Goal: Task Accomplishment & Management: Manage account settings

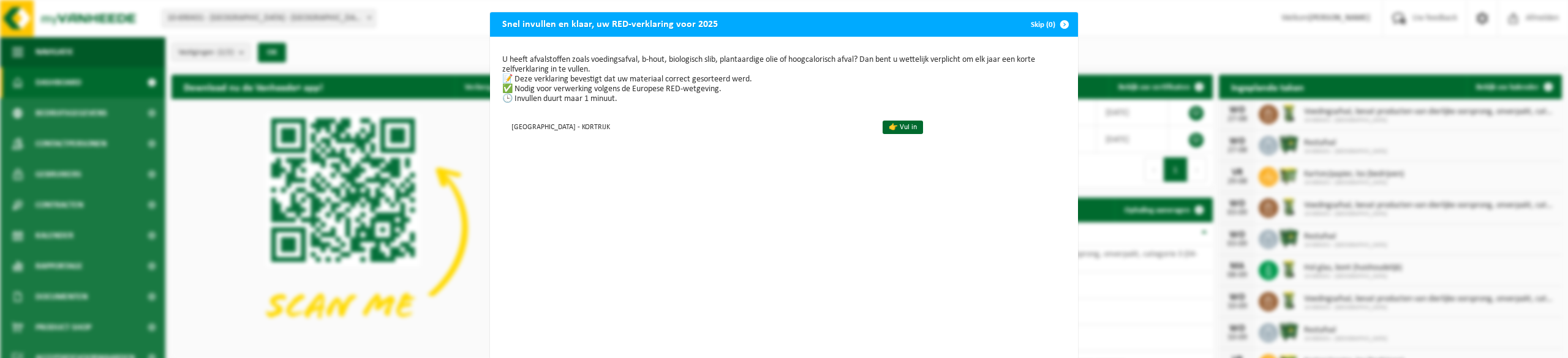
click at [1059, 23] on span "button" at bounding box center [1064, 24] width 24 height 24
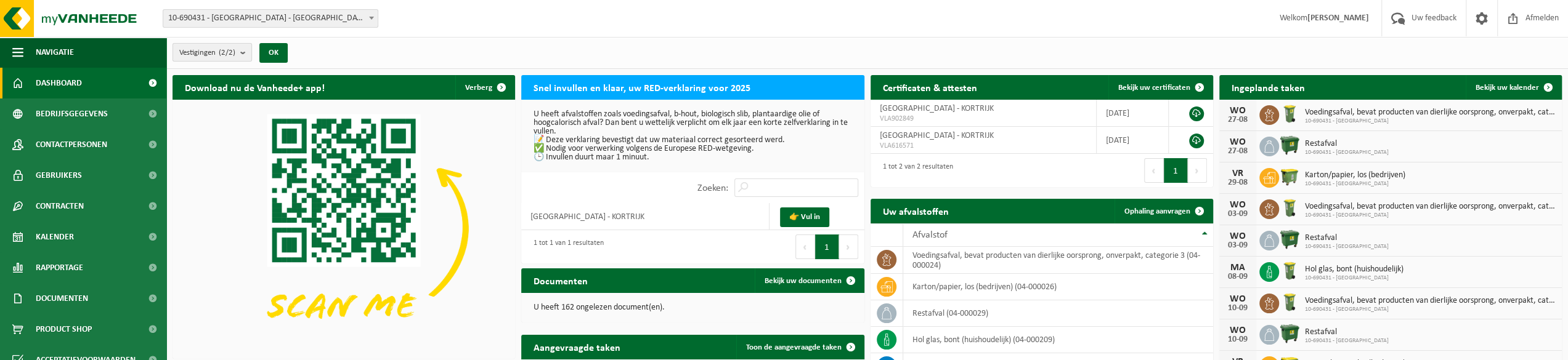
click at [246, 52] on b "submit" at bounding box center [246, 52] width 11 height 17
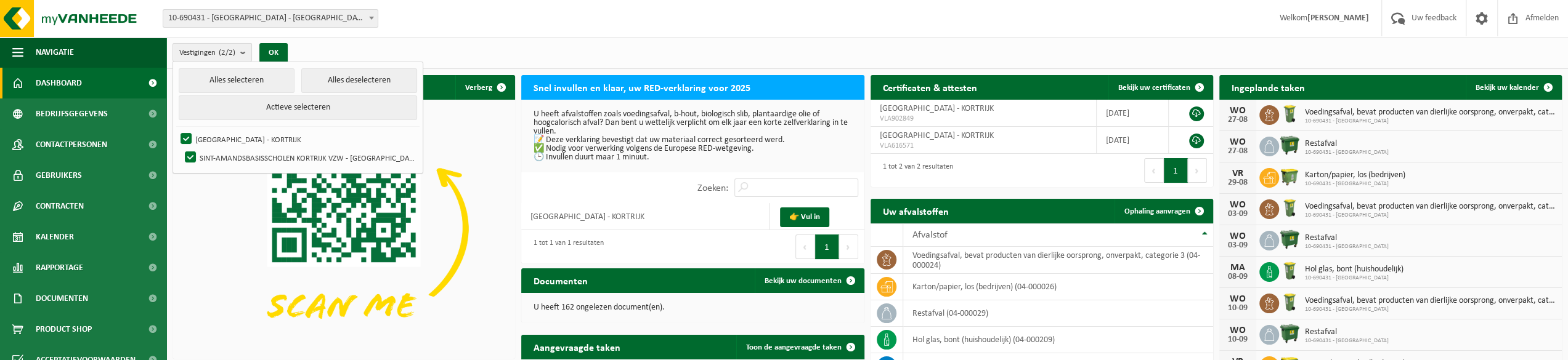
click at [246, 52] on b "submit" at bounding box center [246, 52] width 11 height 17
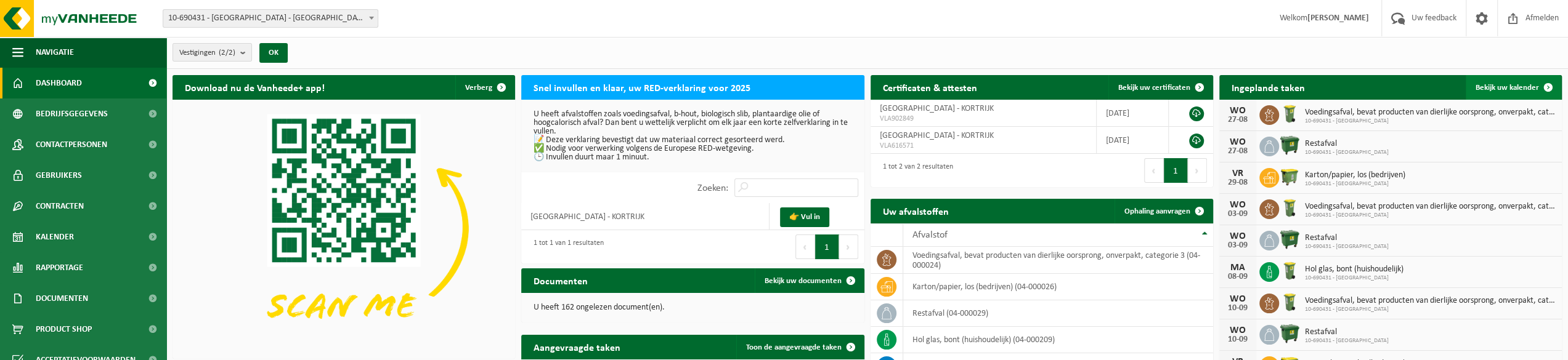
click at [1496, 91] on span "Bekijk uw kalender" at bounding box center [1507, 87] width 64 height 8
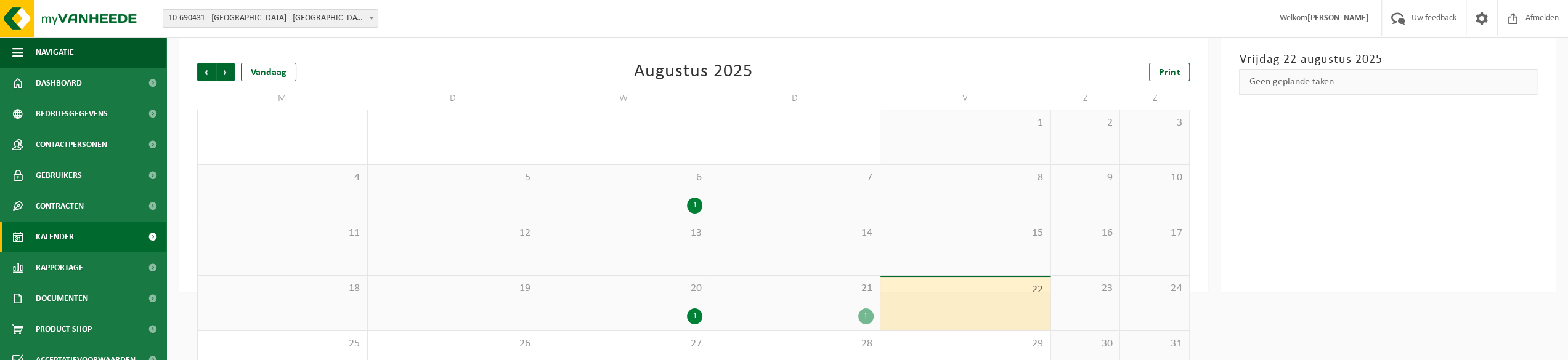
scroll to position [100, 0]
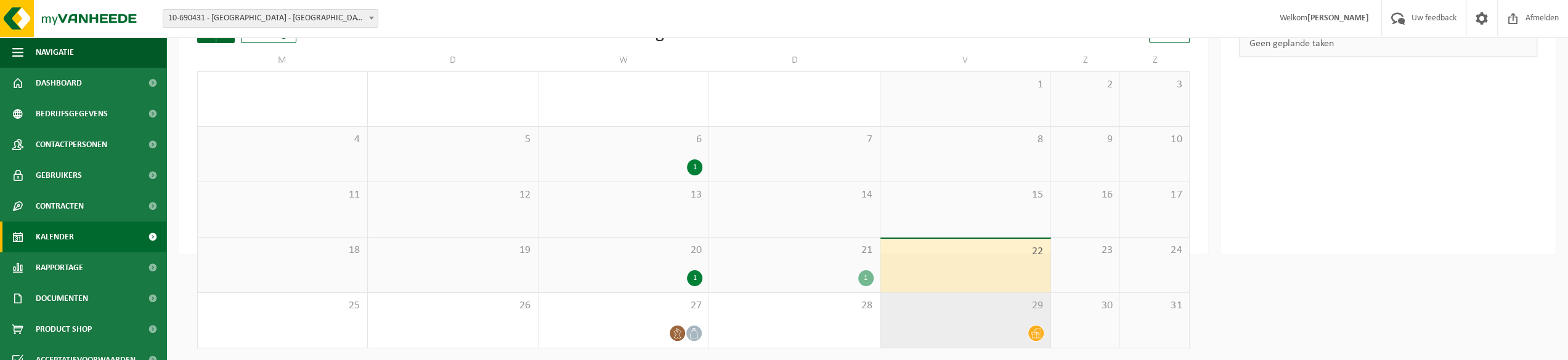
click at [1034, 330] on icon at bounding box center [1036, 334] width 10 height 10
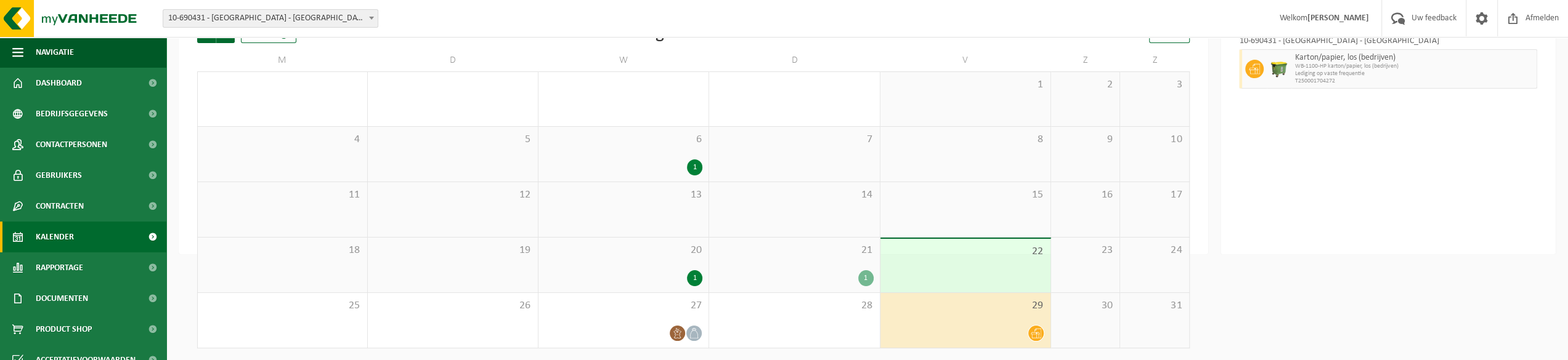
click at [871, 16] on div "Vestiging: 10-690431 - SINT-AMANDSBASISSCHOOL NOORD - KORTRIJK 10-983513 - SINT…" at bounding box center [784, 18] width 1568 height 38
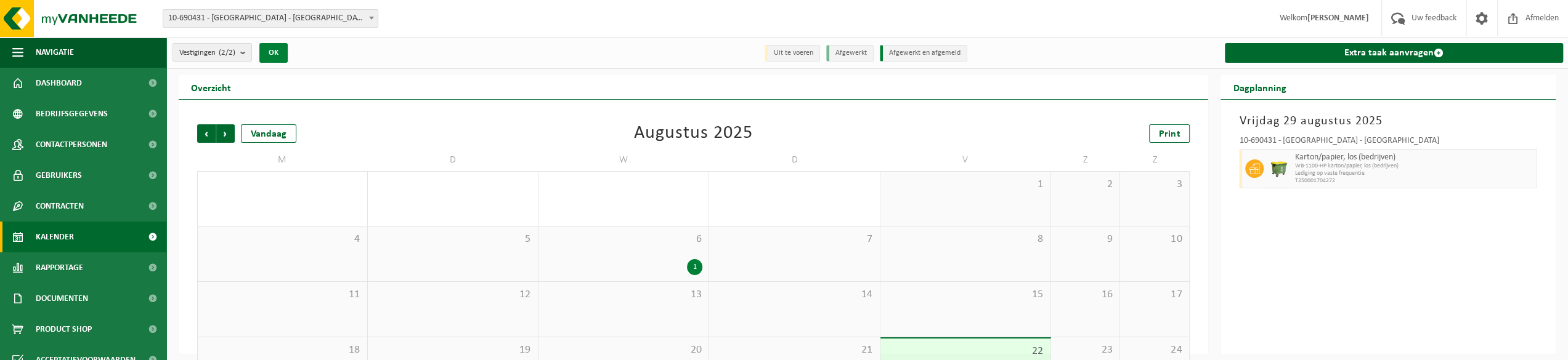
click at [270, 53] on button "OK" at bounding box center [274, 52] width 28 height 20
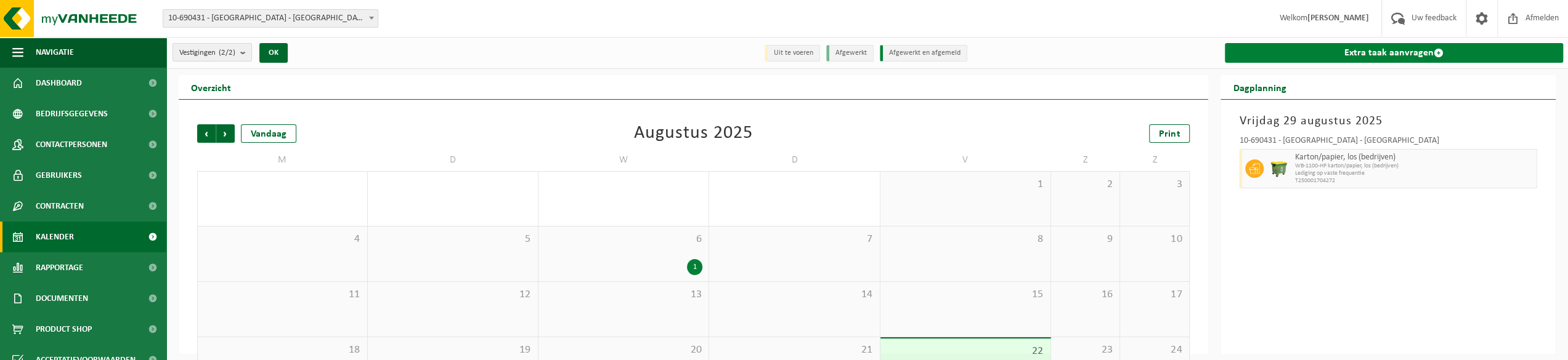
click at [1368, 51] on link "Extra taak aanvragen" at bounding box center [1394, 52] width 338 height 20
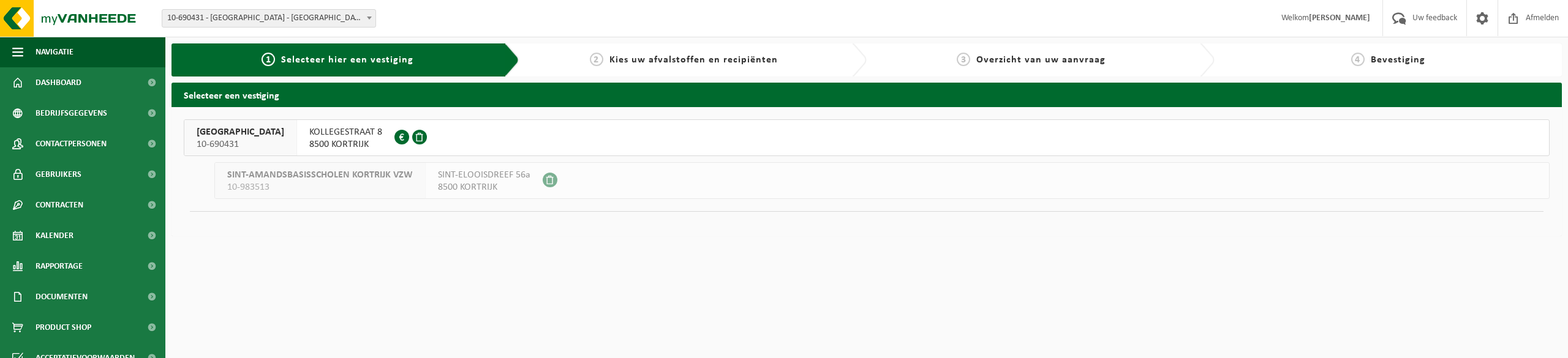
click at [382, 130] on span "KOLLEGESTRAAT 8" at bounding box center [346, 132] width 73 height 12
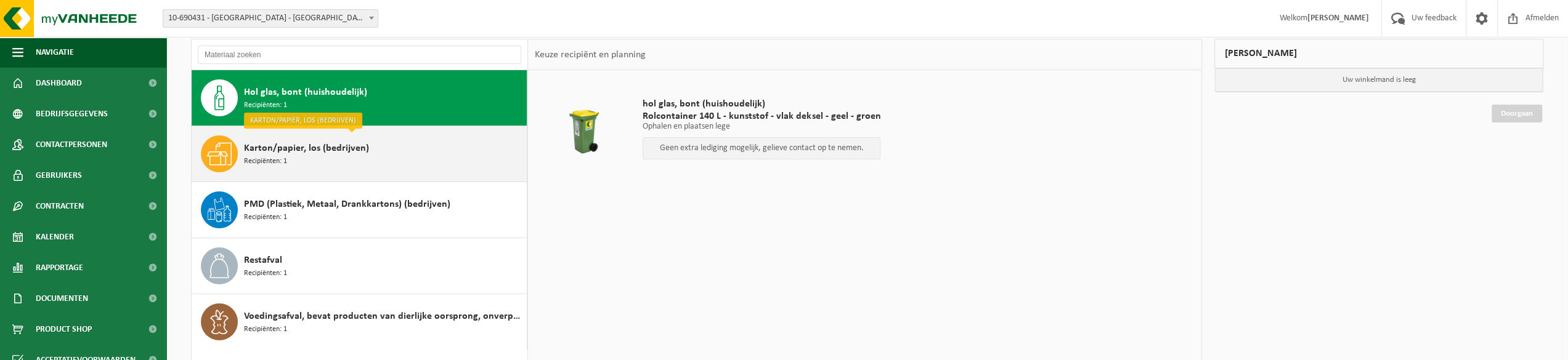
scroll to position [61, 0]
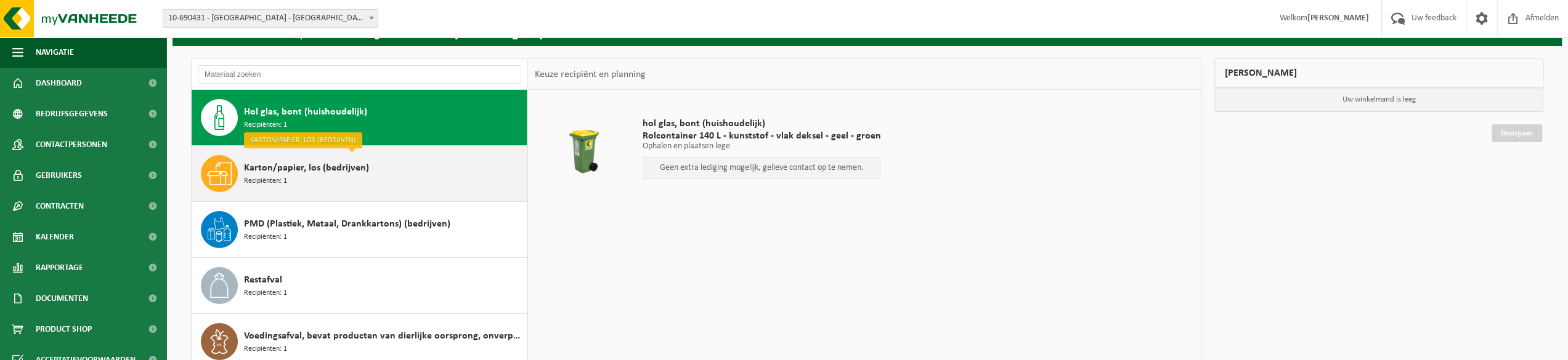
click at [310, 167] on span "Karton/papier, los (bedrijven)" at bounding box center [306, 168] width 125 height 15
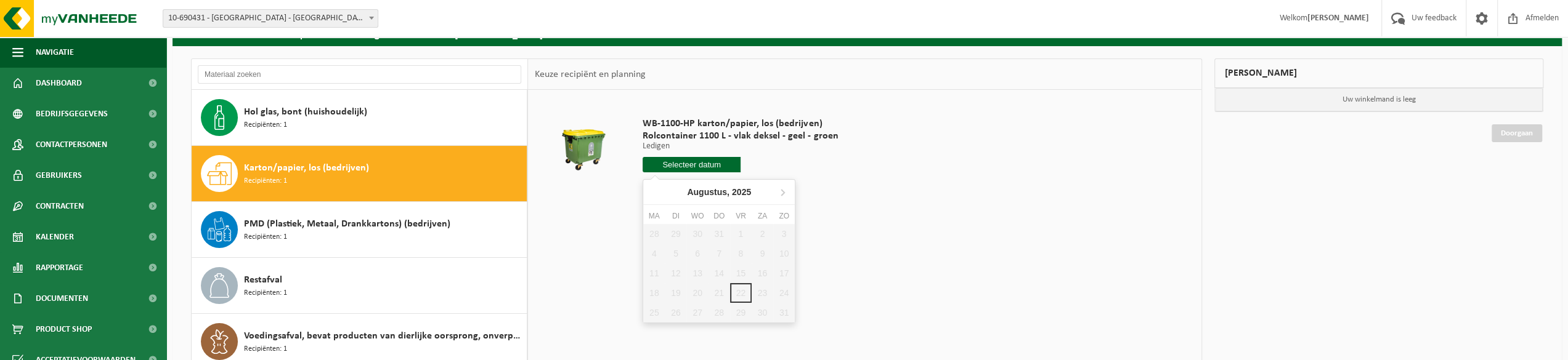
click at [694, 166] on input "text" at bounding box center [692, 165] width 98 height 16
click at [739, 273] on div "28 29 30 31 1 2 3 4 5 6 7 8 9 10 11 12 13 14 15 16 17 18 19 20 21 22 23 24 25 2…" at bounding box center [719, 273] width 151 height 99
click at [742, 270] on div "28 29 30 31 1 2 3 4 5 6 7 8 9 10 11 12 13 14 15 16 17 18 19 20 21 22 23 24 25 2…" at bounding box center [719, 273] width 151 height 99
click at [739, 288] on div "28 29 30 31 1 2 3 4 5 6 7 8 9 10 11 12 13 14 15 16 17 18 19 20 21 22 23 24 25 2…" at bounding box center [719, 273] width 151 height 99
click at [782, 190] on icon at bounding box center [783, 192] width 3 height 6
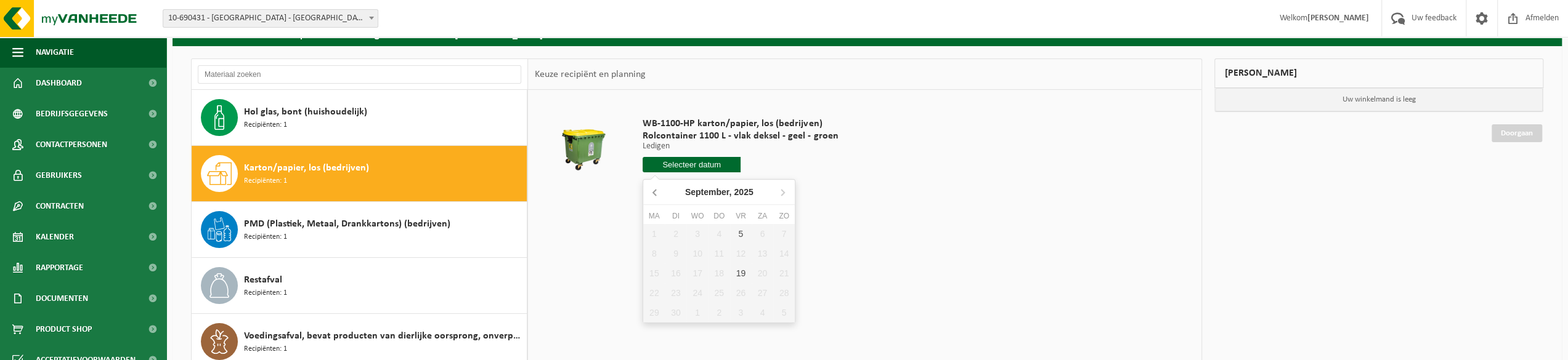
click at [655, 190] on icon at bounding box center [655, 192] width 3 height 6
click at [784, 194] on icon at bounding box center [782, 192] width 20 height 20
click at [659, 190] on icon at bounding box center [655, 192] width 20 height 20
click at [608, 200] on td at bounding box center [865, 203] width 661 height 6
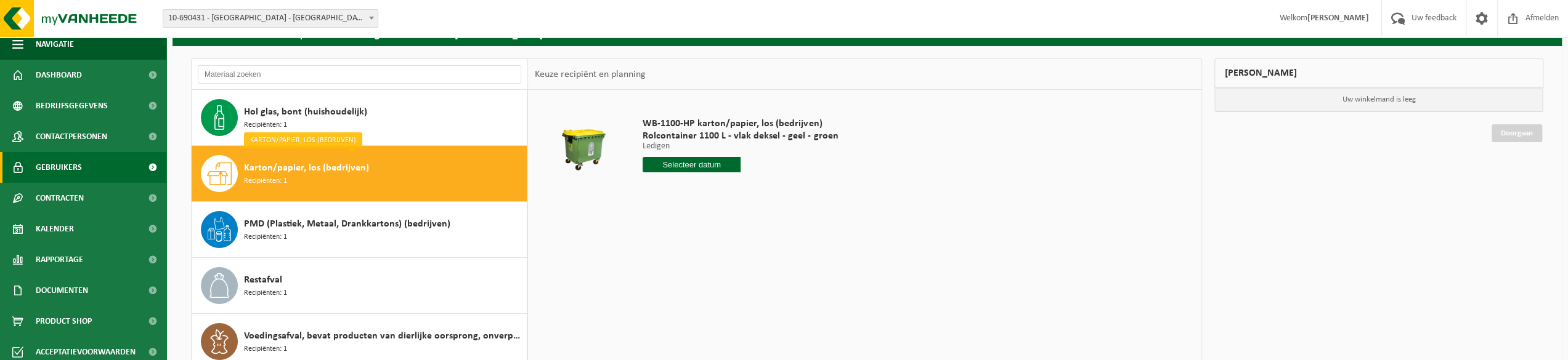
scroll to position [15, 0]
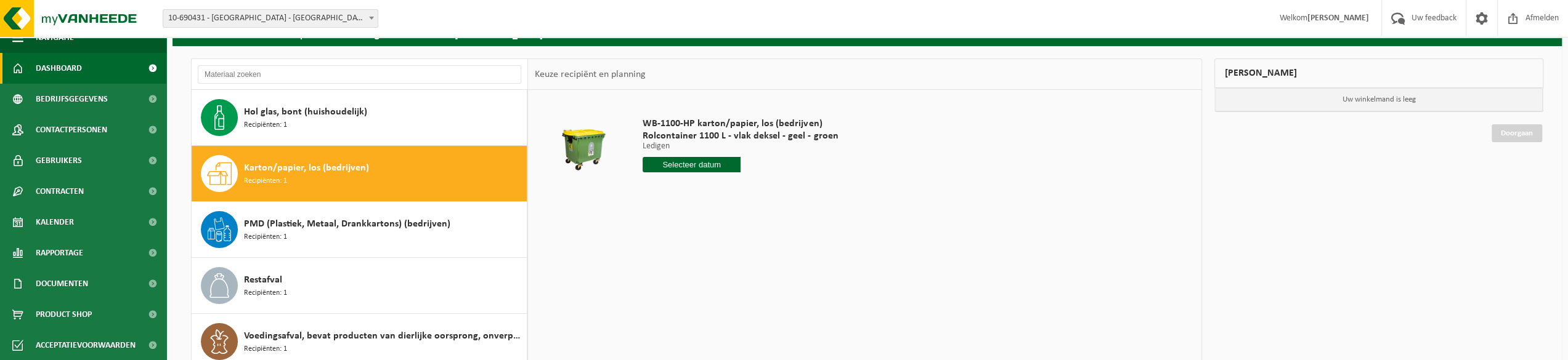
click at [72, 66] on span "Dashboard" at bounding box center [59, 68] width 46 height 31
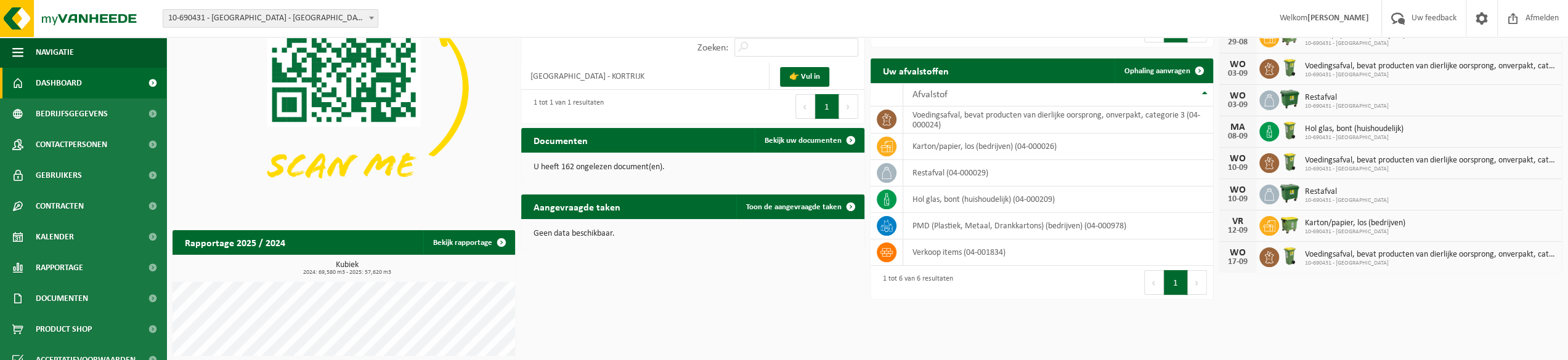
scroll to position [148, 0]
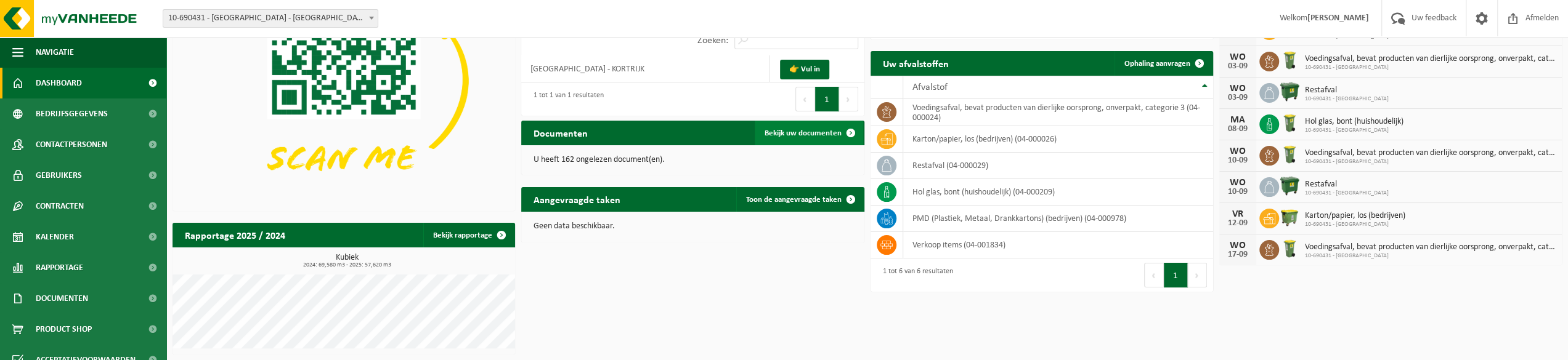
click at [807, 130] on span "Bekijk uw documenten" at bounding box center [803, 133] width 77 height 8
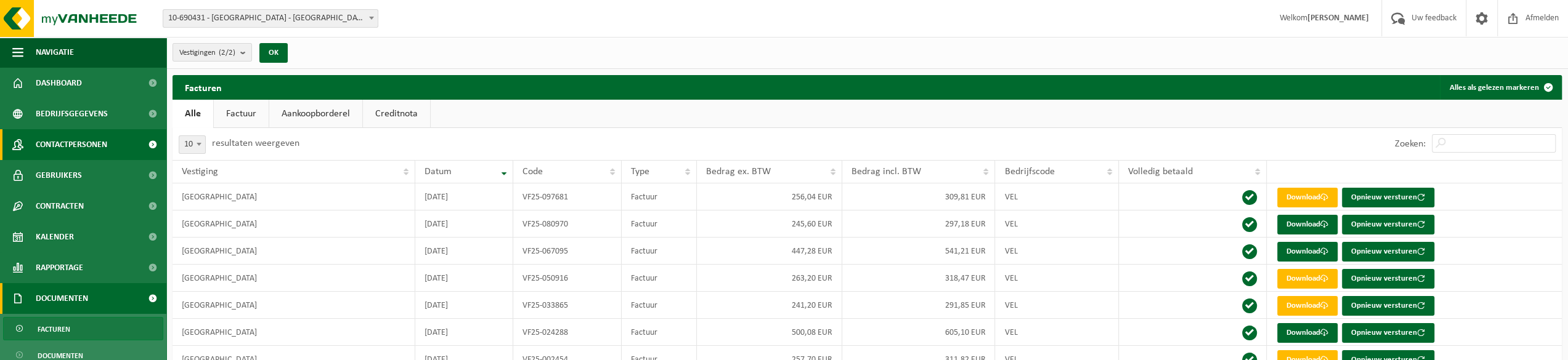
click at [67, 148] on span "Contactpersonen" at bounding box center [72, 144] width 72 height 31
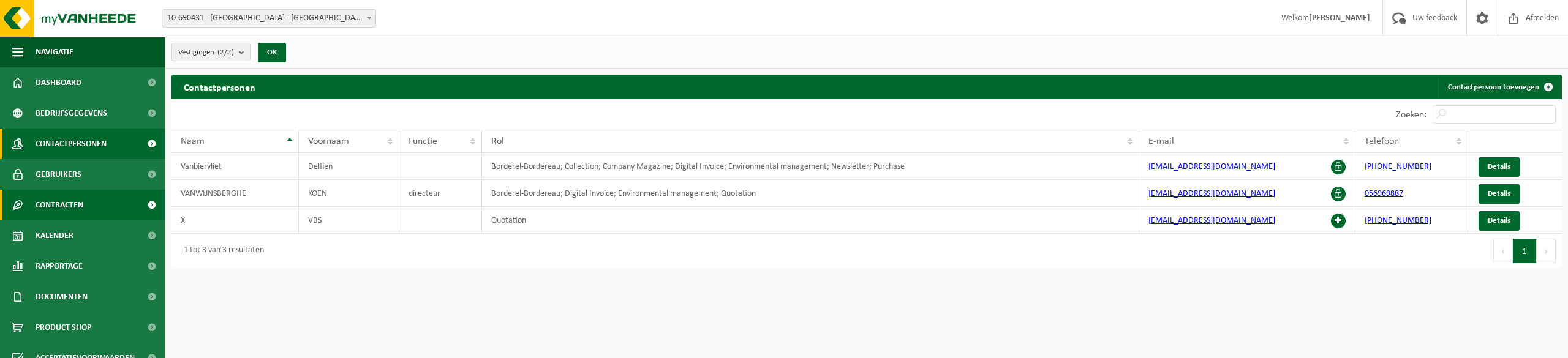
click at [67, 204] on span "Contracten" at bounding box center [59, 204] width 48 height 30
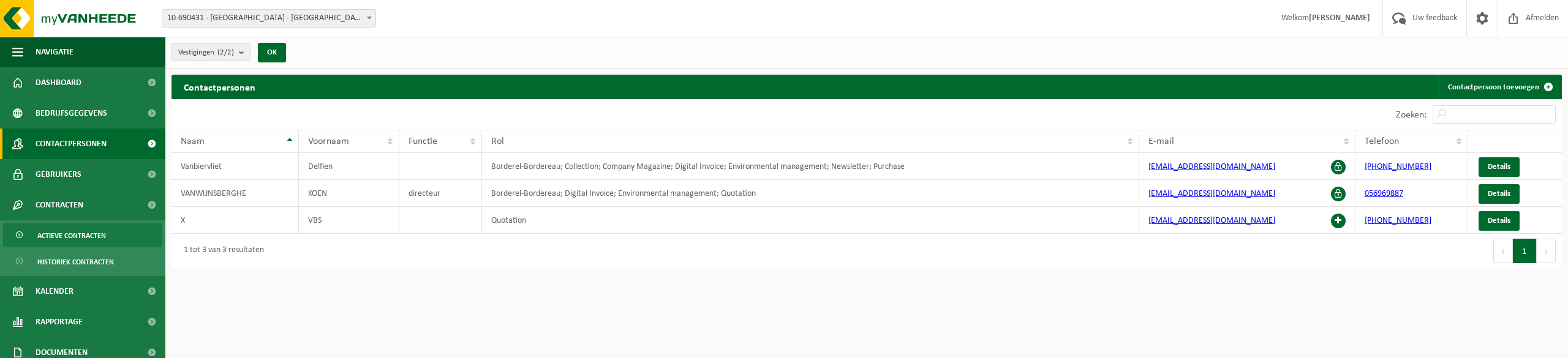
click at [81, 239] on span "Actieve contracten" at bounding box center [71, 235] width 69 height 23
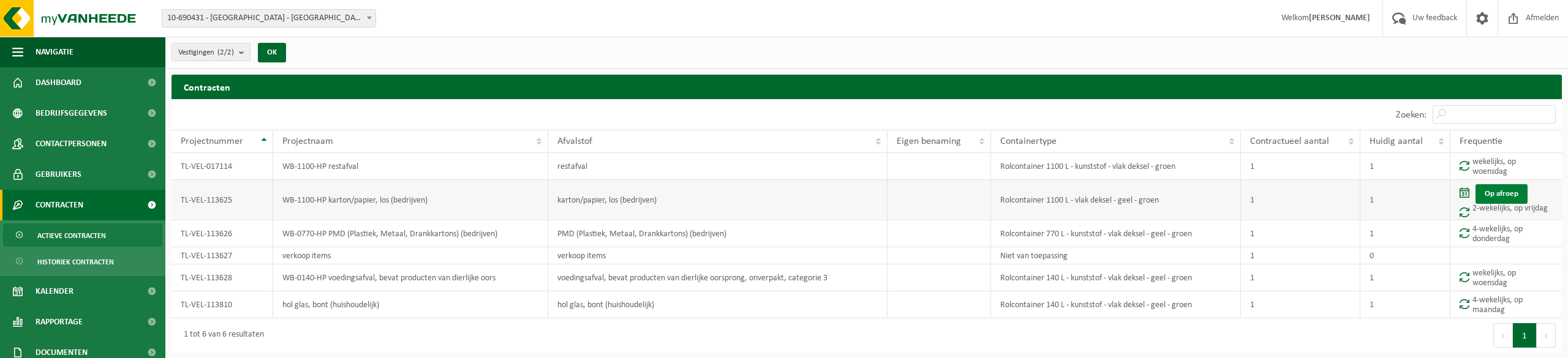
click at [1495, 190] on link "Op afroep" at bounding box center [1501, 194] width 52 height 20
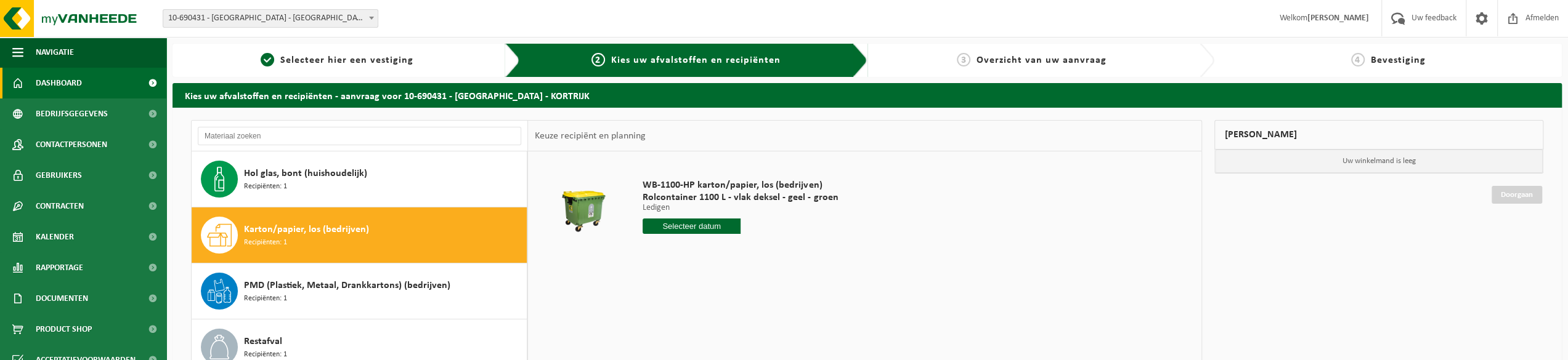
click at [69, 83] on span "Dashboard" at bounding box center [59, 82] width 46 height 31
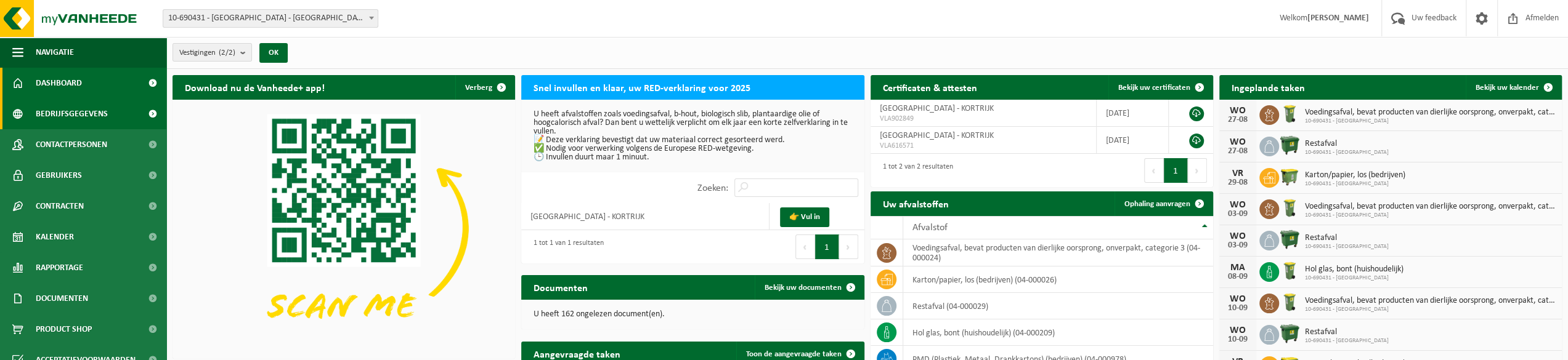
click at [73, 115] on span "Bedrijfsgegevens" at bounding box center [72, 114] width 72 height 31
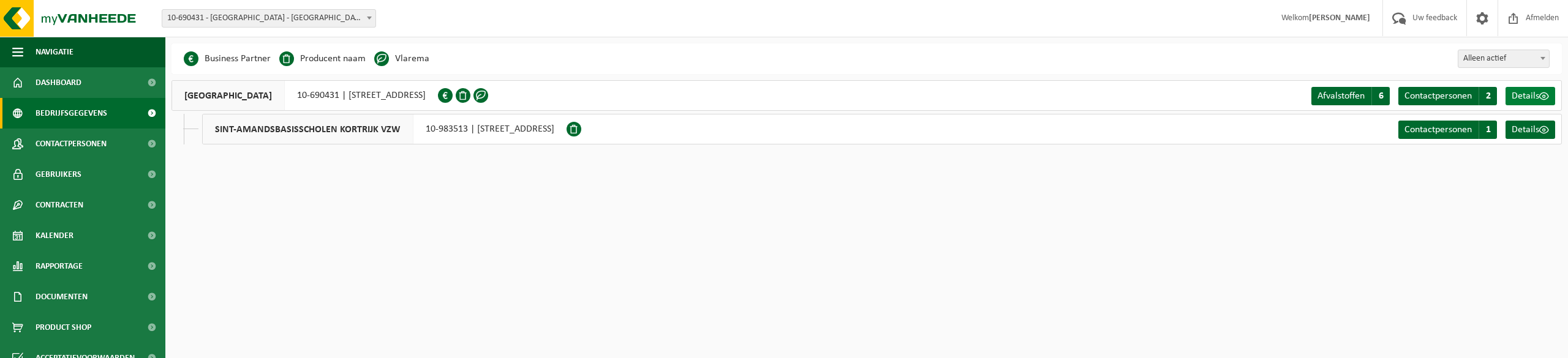
click at [1532, 96] on span "Details" at bounding box center [1525, 96] width 28 height 10
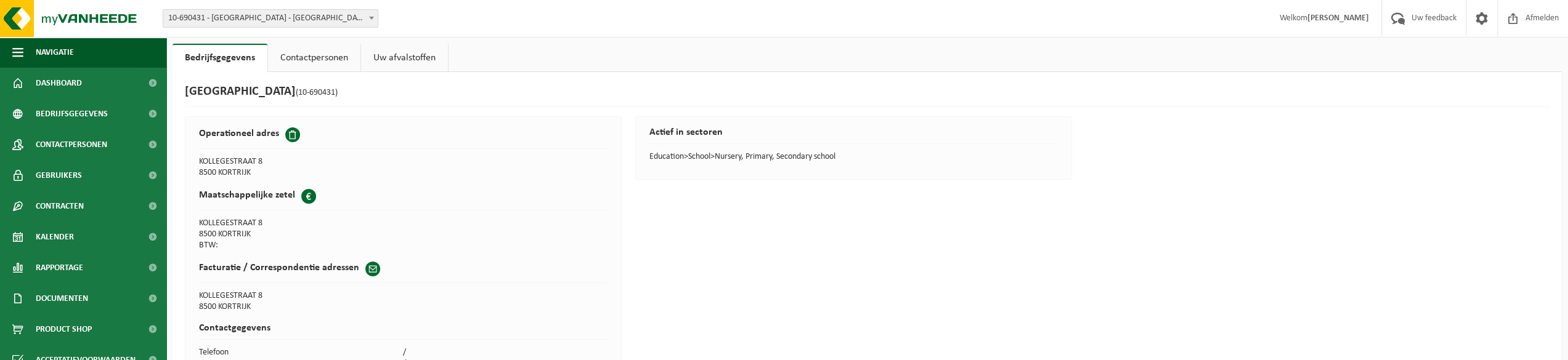
click at [402, 51] on link "Uw afvalstoffen" at bounding box center [404, 58] width 87 height 28
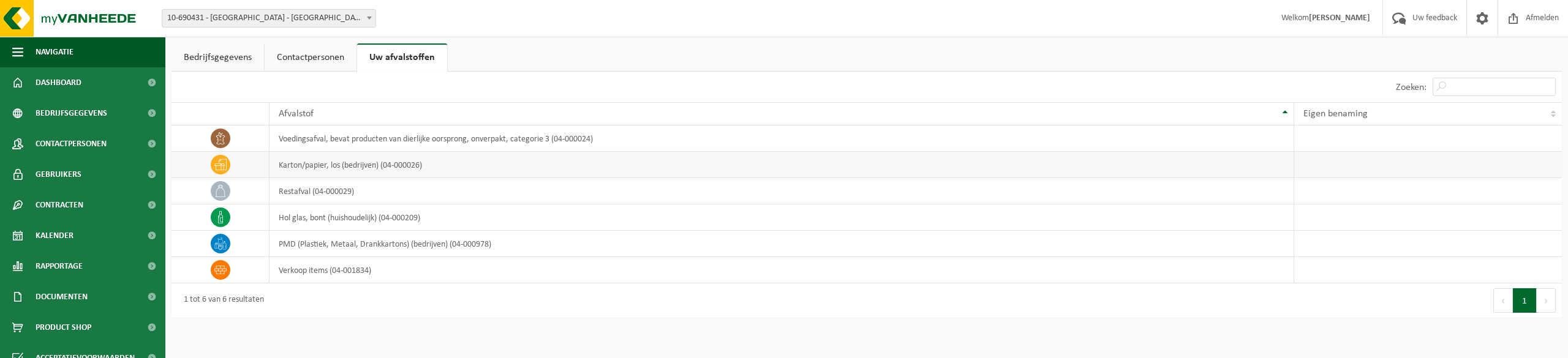
click at [285, 162] on td "karton/papier, los (bedrijven) (04-000026)" at bounding box center [781, 165] width 1024 height 26
click at [50, 47] on span "Navigatie" at bounding box center [55, 51] width 38 height 30
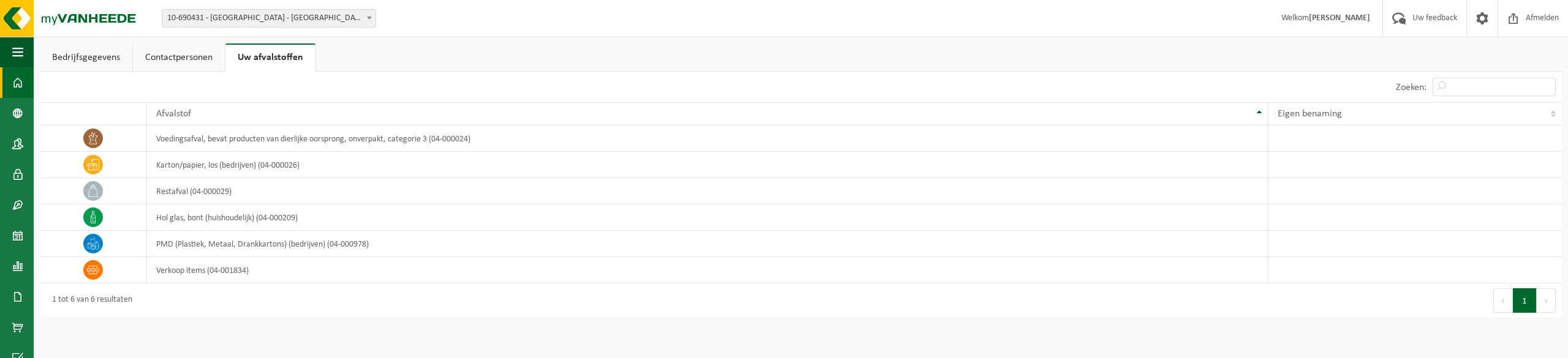
click at [22, 90] on span at bounding box center [17, 82] width 11 height 30
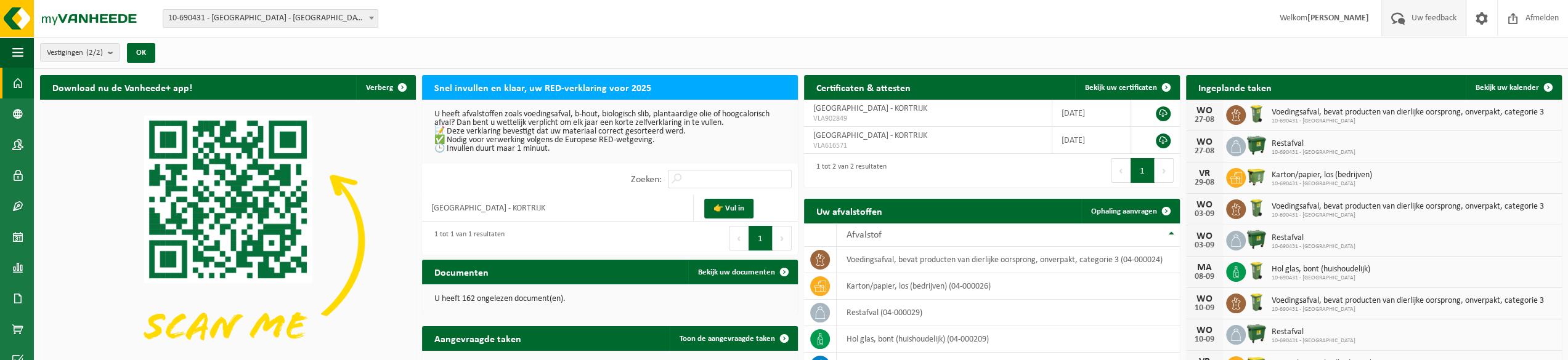
click at [1430, 17] on span "Uw feedback" at bounding box center [1434, 18] width 51 height 37
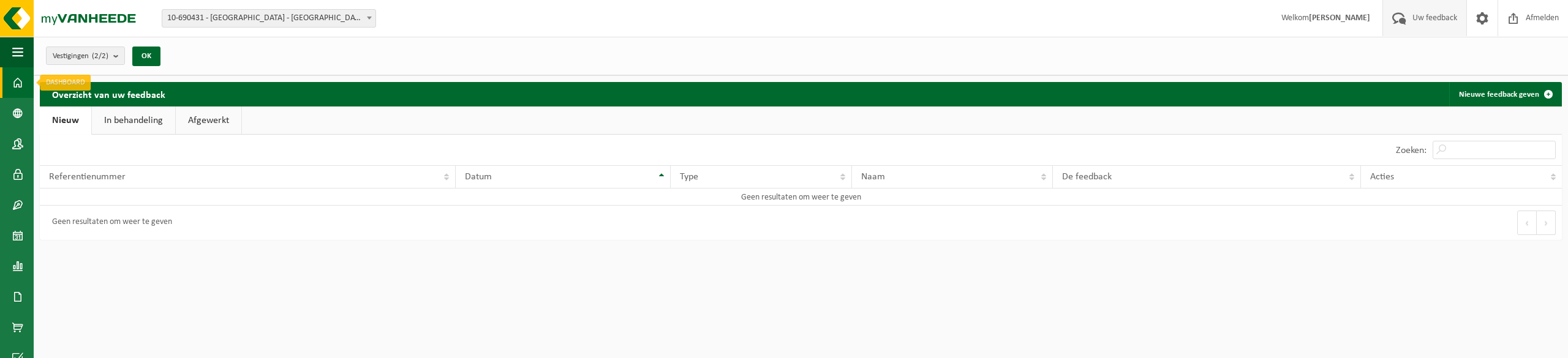
click at [18, 83] on span at bounding box center [17, 82] width 11 height 30
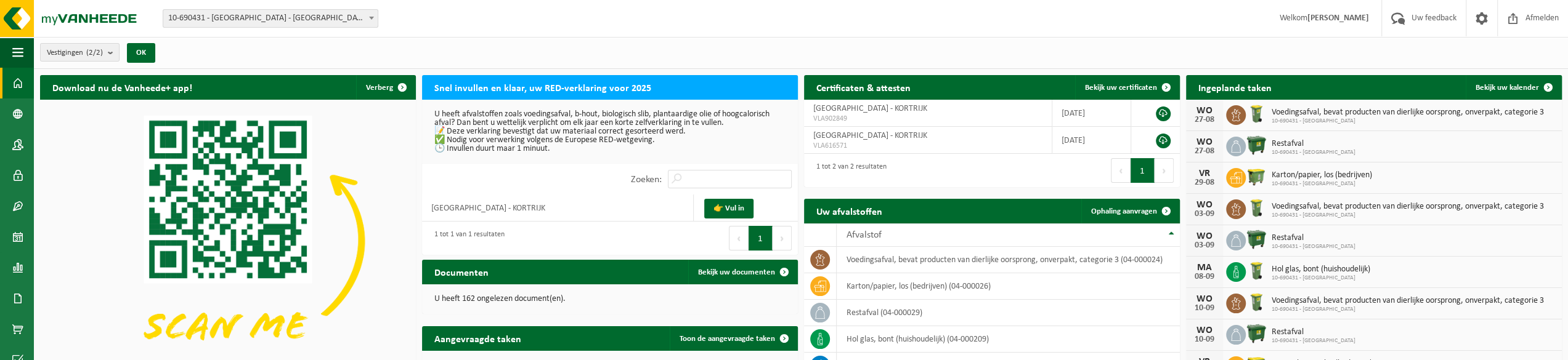
click at [17, 80] on span at bounding box center [17, 82] width 11 height 31
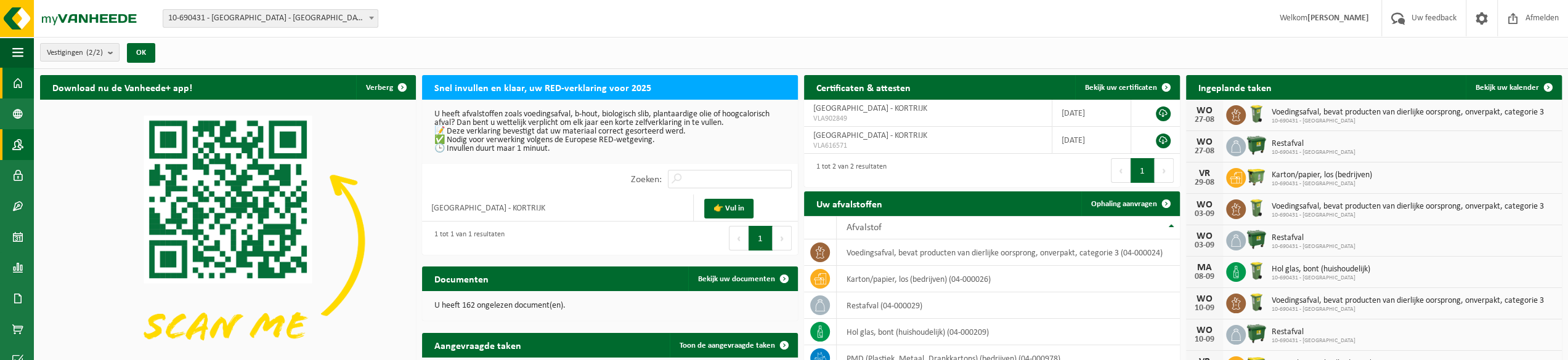
click at [13, 143] on span at bounding box center [17, 144] width 11 height 31
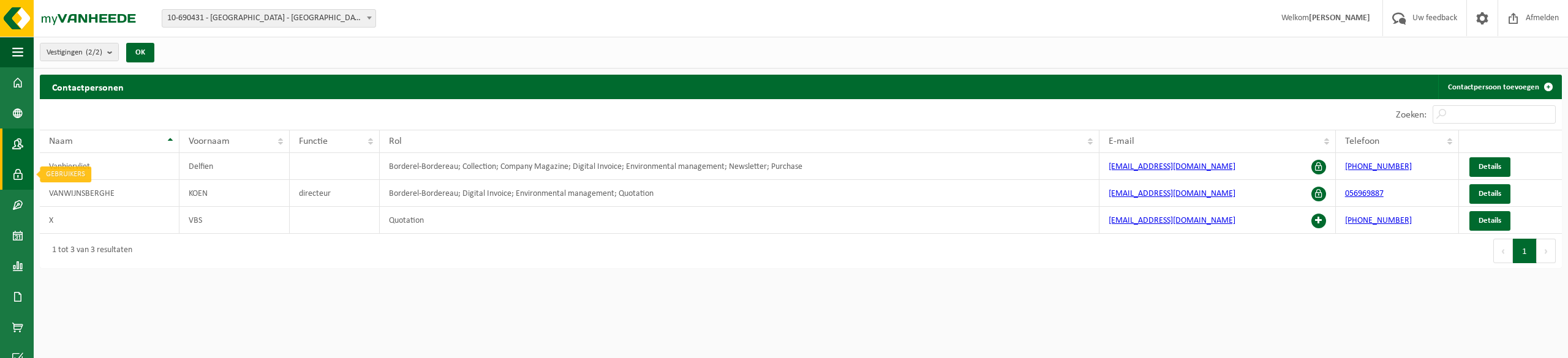
click at [13, 176] on span at bounding box center [17, 174] width 11 height 30
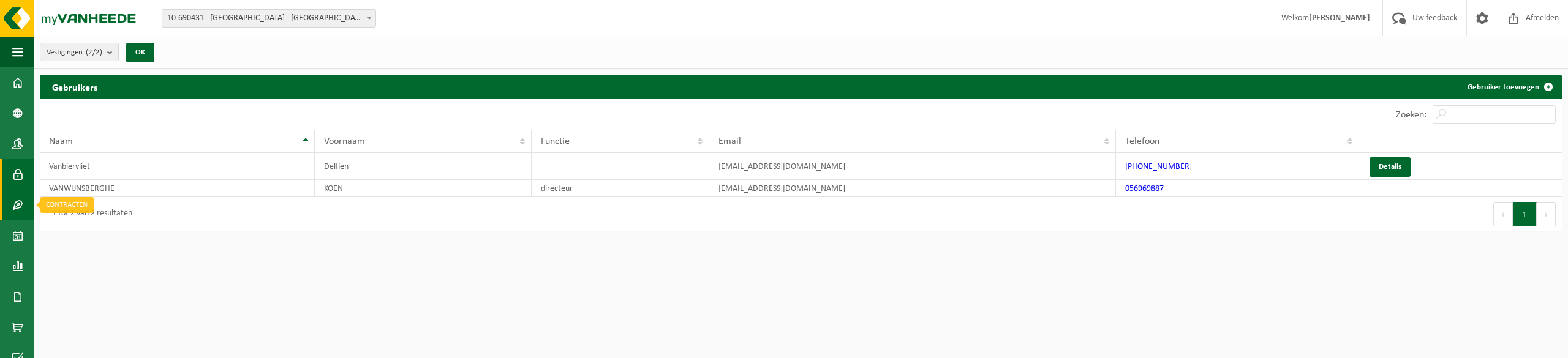
click at [16, 204] on span at bounding box center [17, 204] width 11 height 30
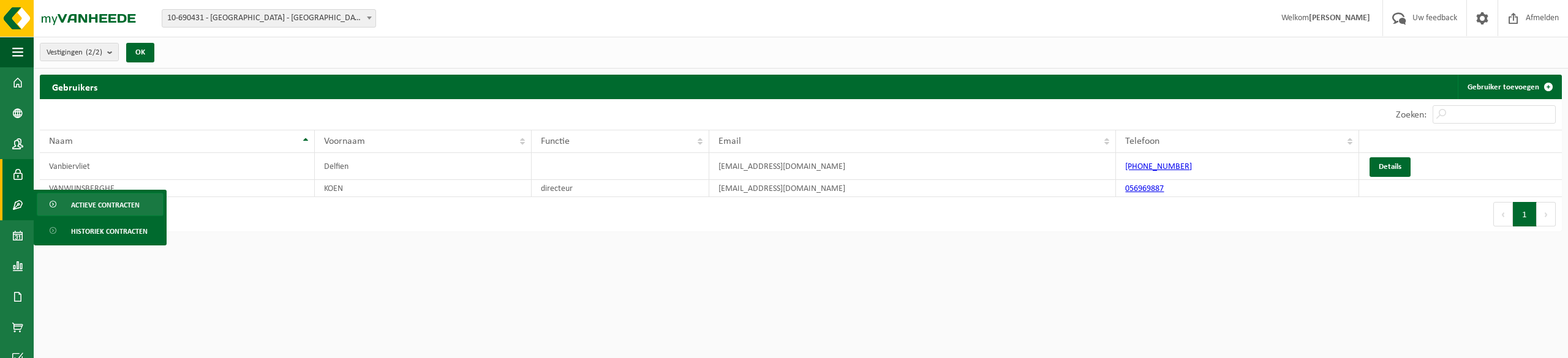
click at [110, 205] on span "Actieve contracten" at bounding box center [105, 205] width 69 height 23
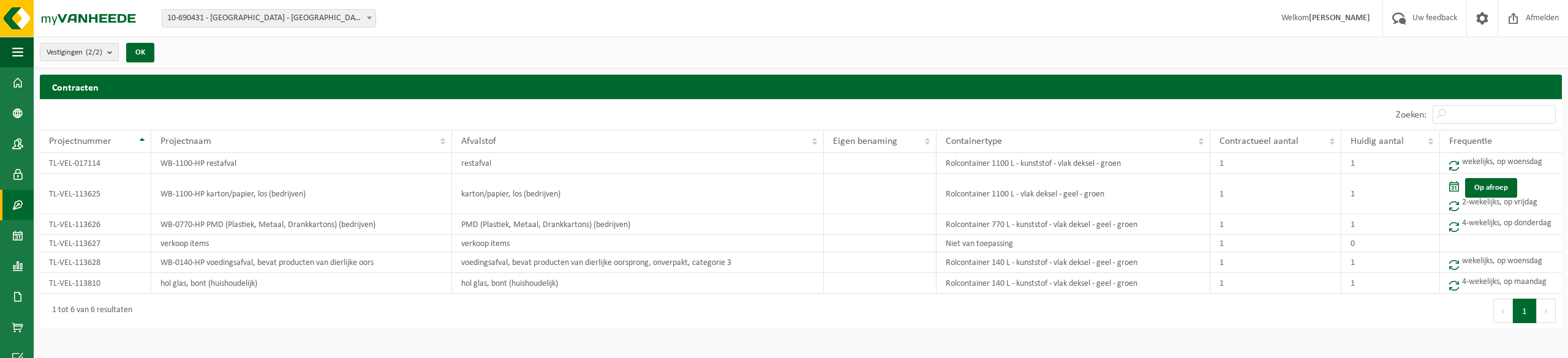
click at [1258, 80] on h2 "Contracten" at bounding box center [801, 86] width 1522 height 23
click at [17, 264] on span at bounding box center [17, 266] width 11 height 30
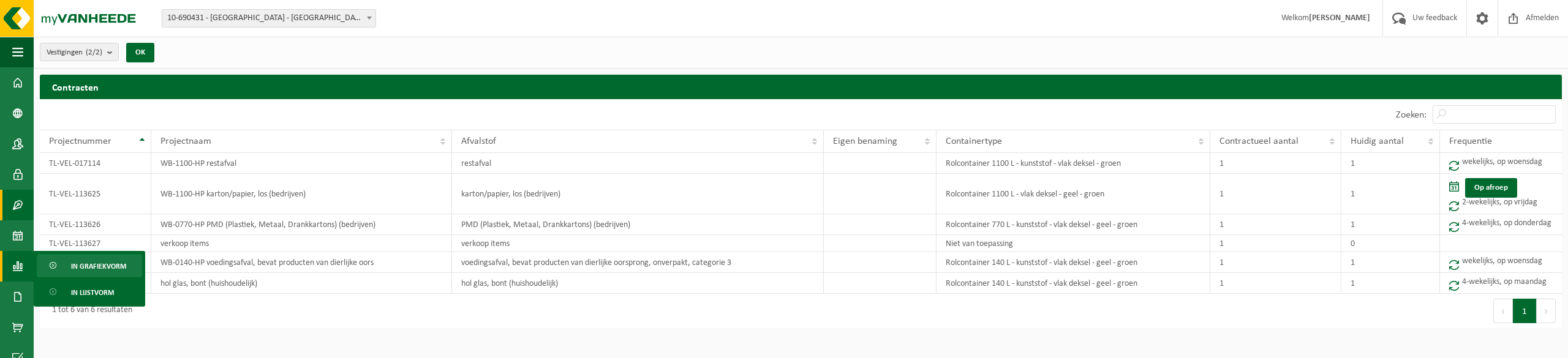
click at [101, 263] on span "In grafiekvorm" at bounding box center [98, 266] width 55 height 23
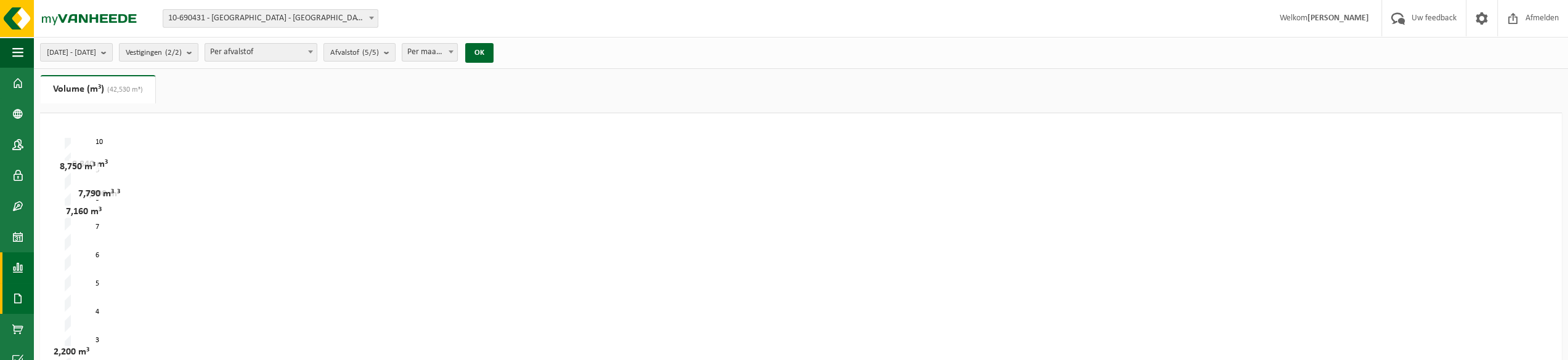
click at [14, 294] on span at bounding box center [17, 298] width 11 height 31
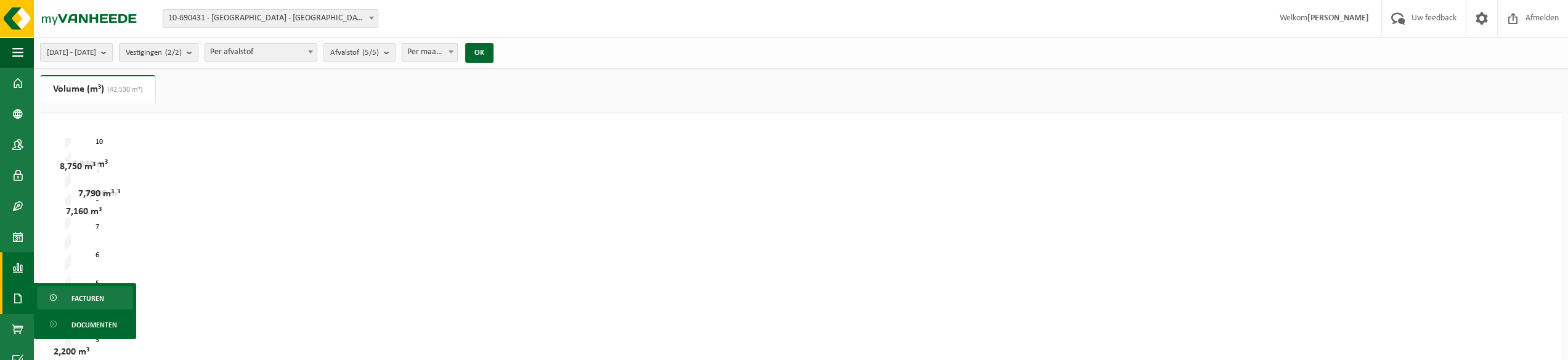
click at [92, 300] on span "Facturen" at bounding box center [87, 298] width 32 height 24
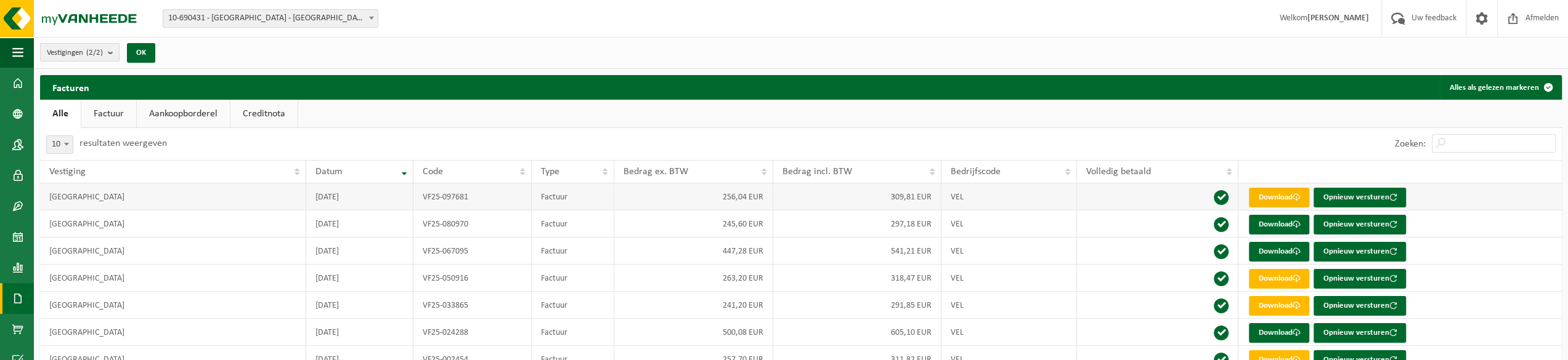
click at [1276, 195] on link "Download" at bounding box center [1279, 197] width 60 height 20
